Goal: Task Accomplishment & Management: Manage account settings

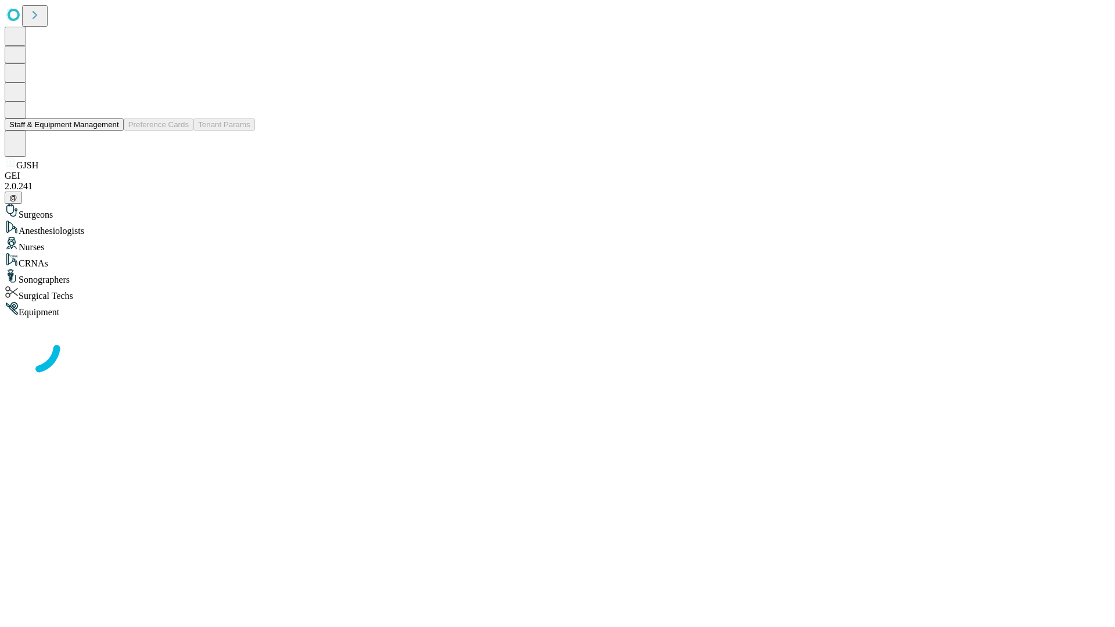
click at [111, 131] on button "Staff & Equipment Management" at bounding box center [64, 124] width 119 height 12
